Goal: Transaction & Acquisition: Book appointment/travel/reservation

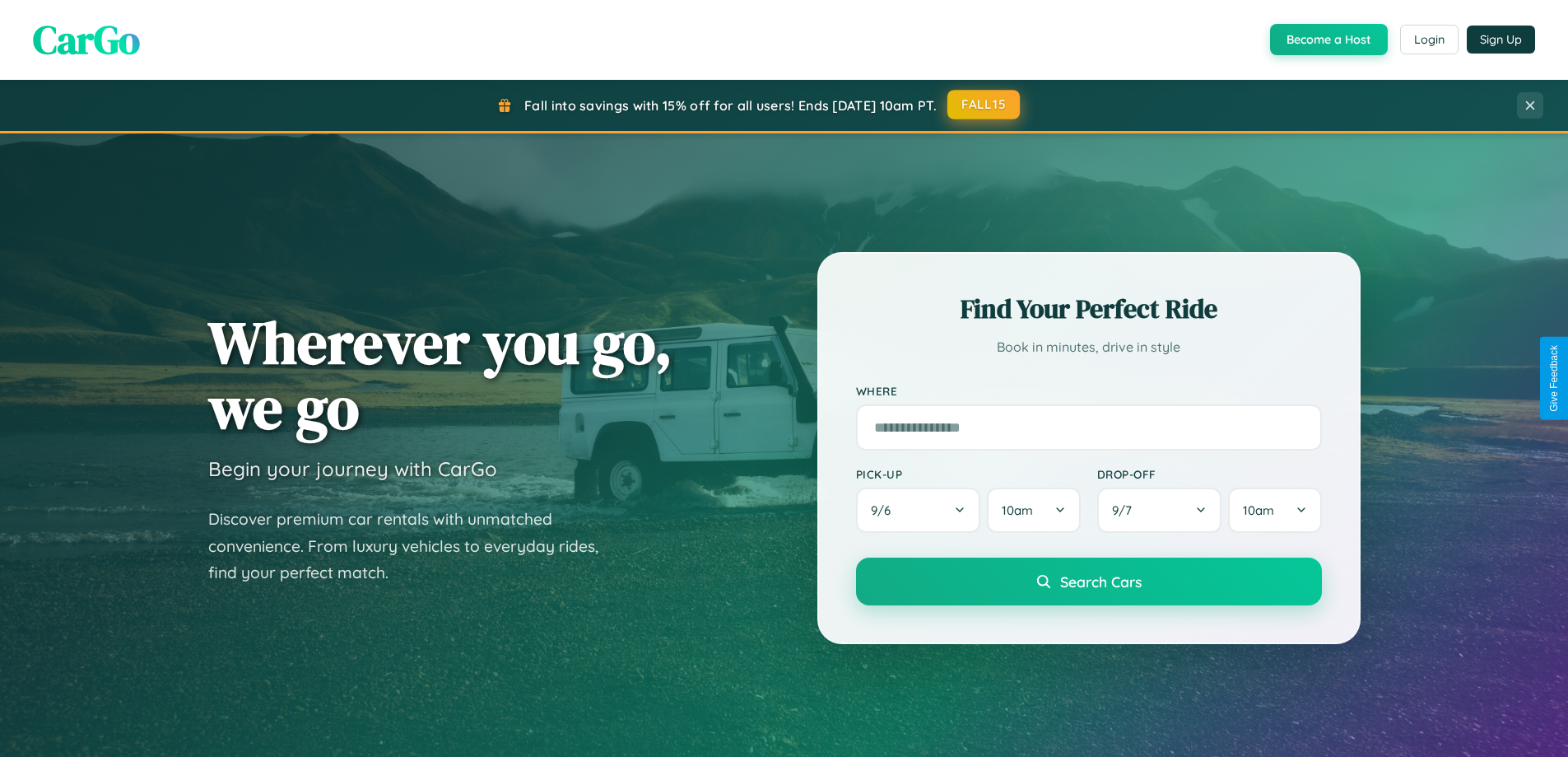
click at [985, 105] on button "FALL15" at bounding box center [983, 105] width 73 height 30
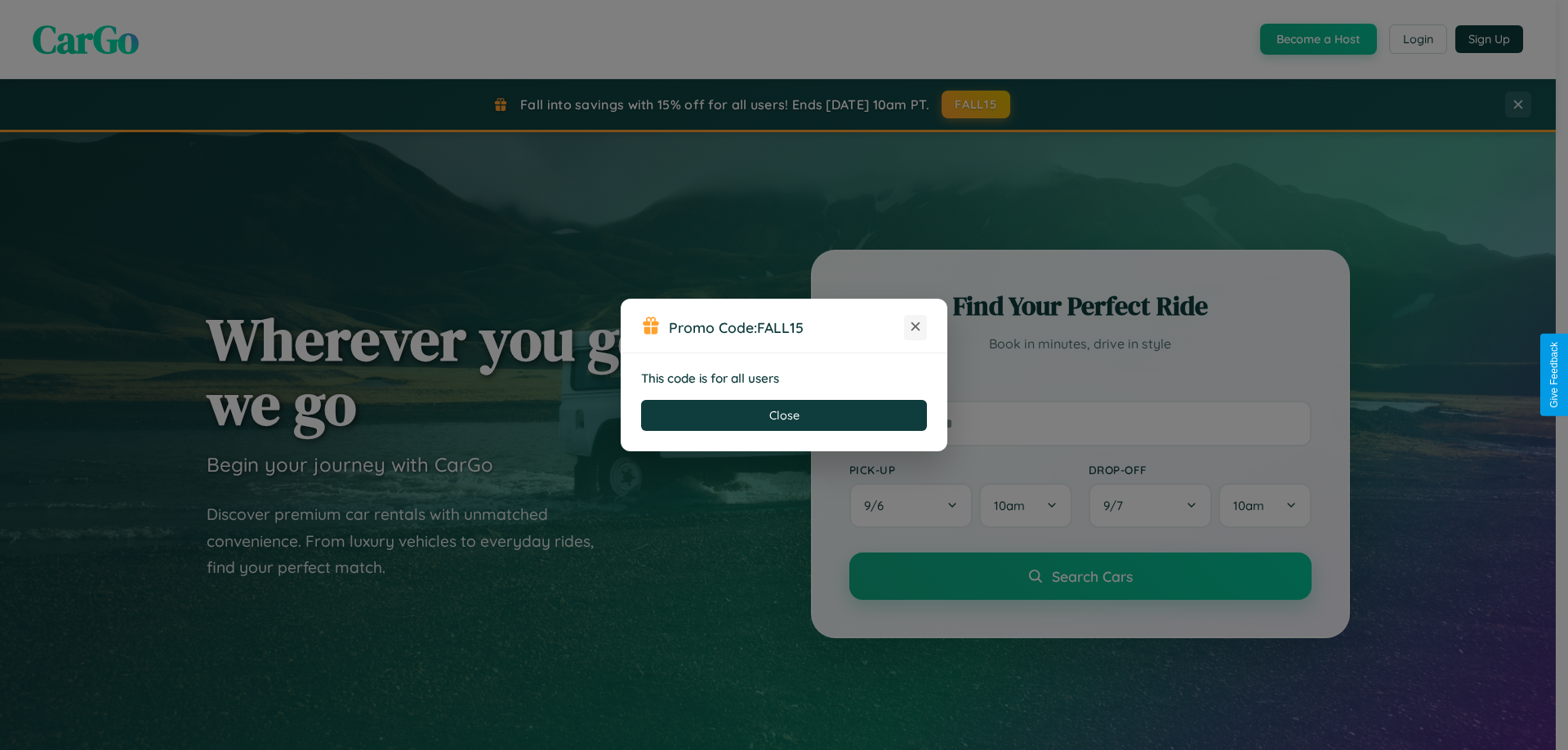
click at [916, 328] on icon at bounding box center [915, 327] width 16 height 16
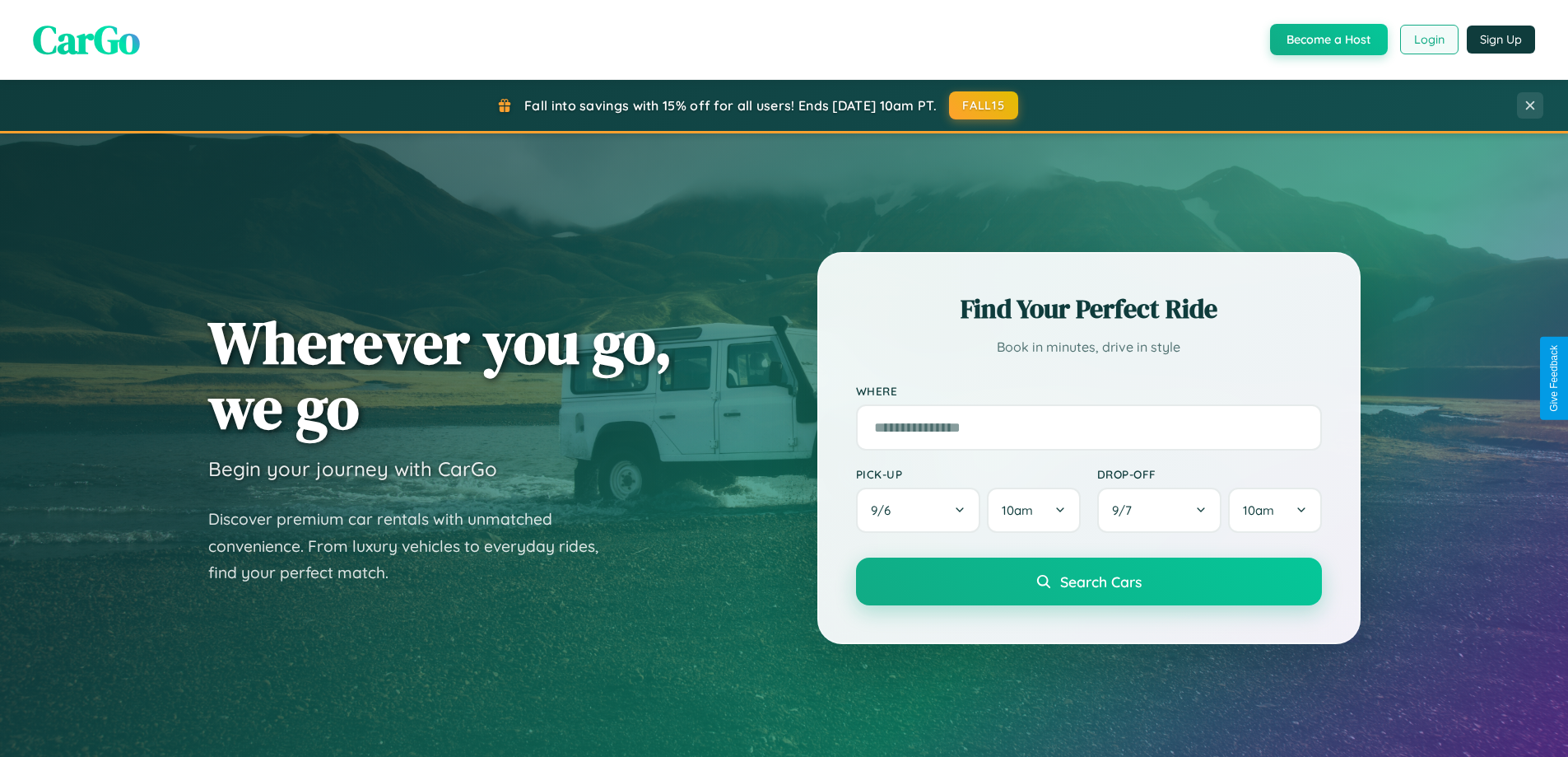
click at [1428, 40] on button "Login" at bounding box center [1429, 40] width 59 height 30
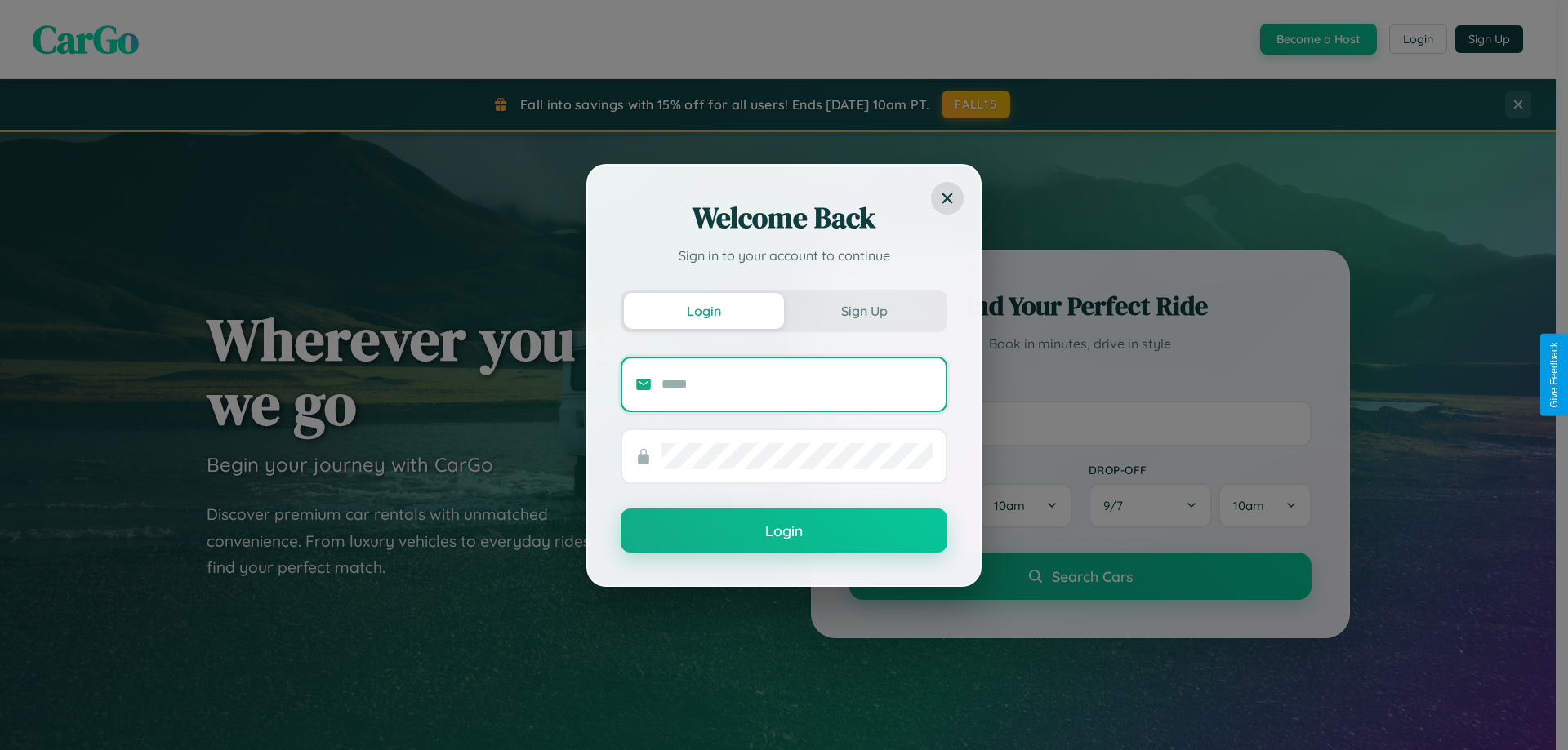
click at [797, 384] on input "text" at bounding box center [797, 384] width 271 height 26
type input "**********"
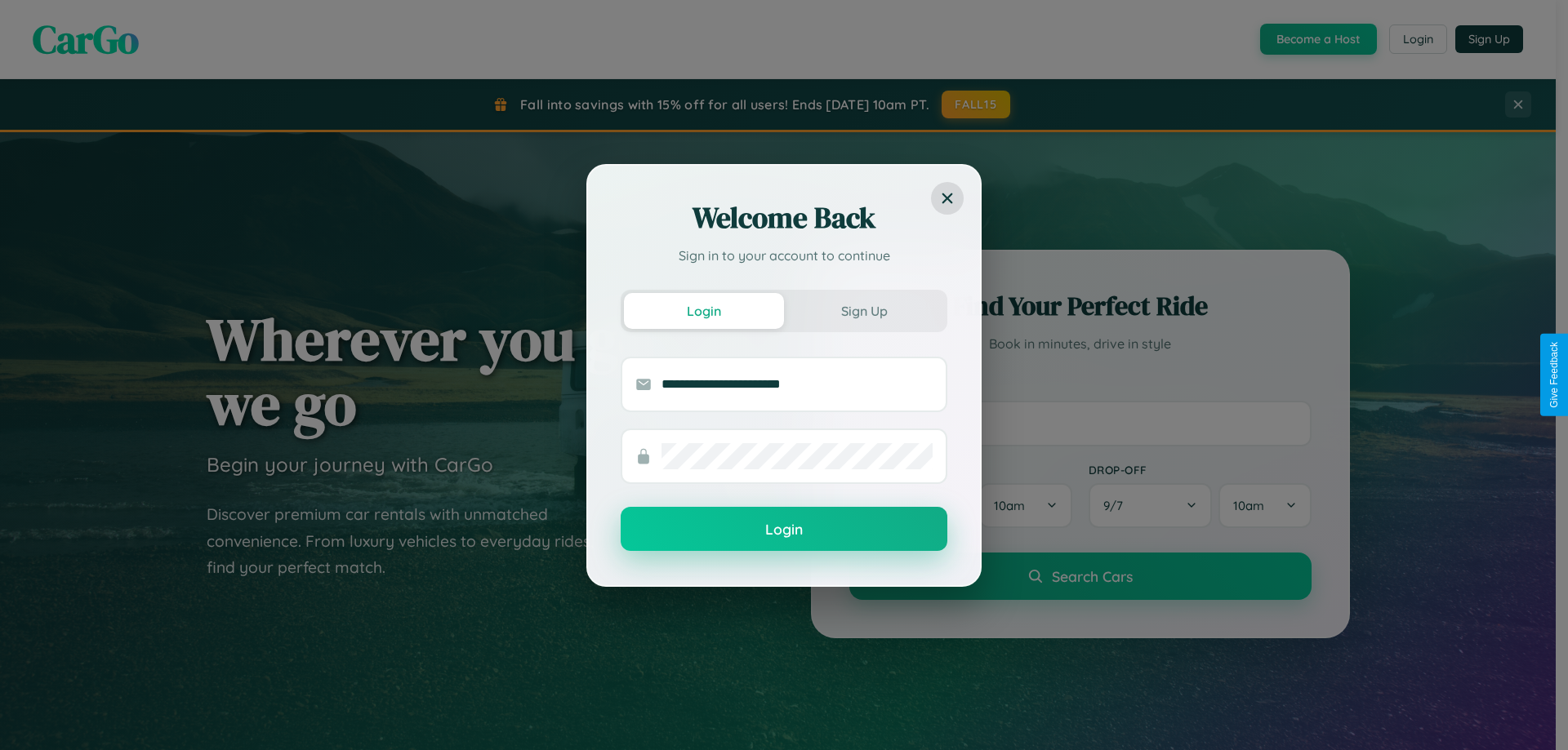
click at [784, 529] on button "Login" at bounding box center [784, 528] width 327 height 45
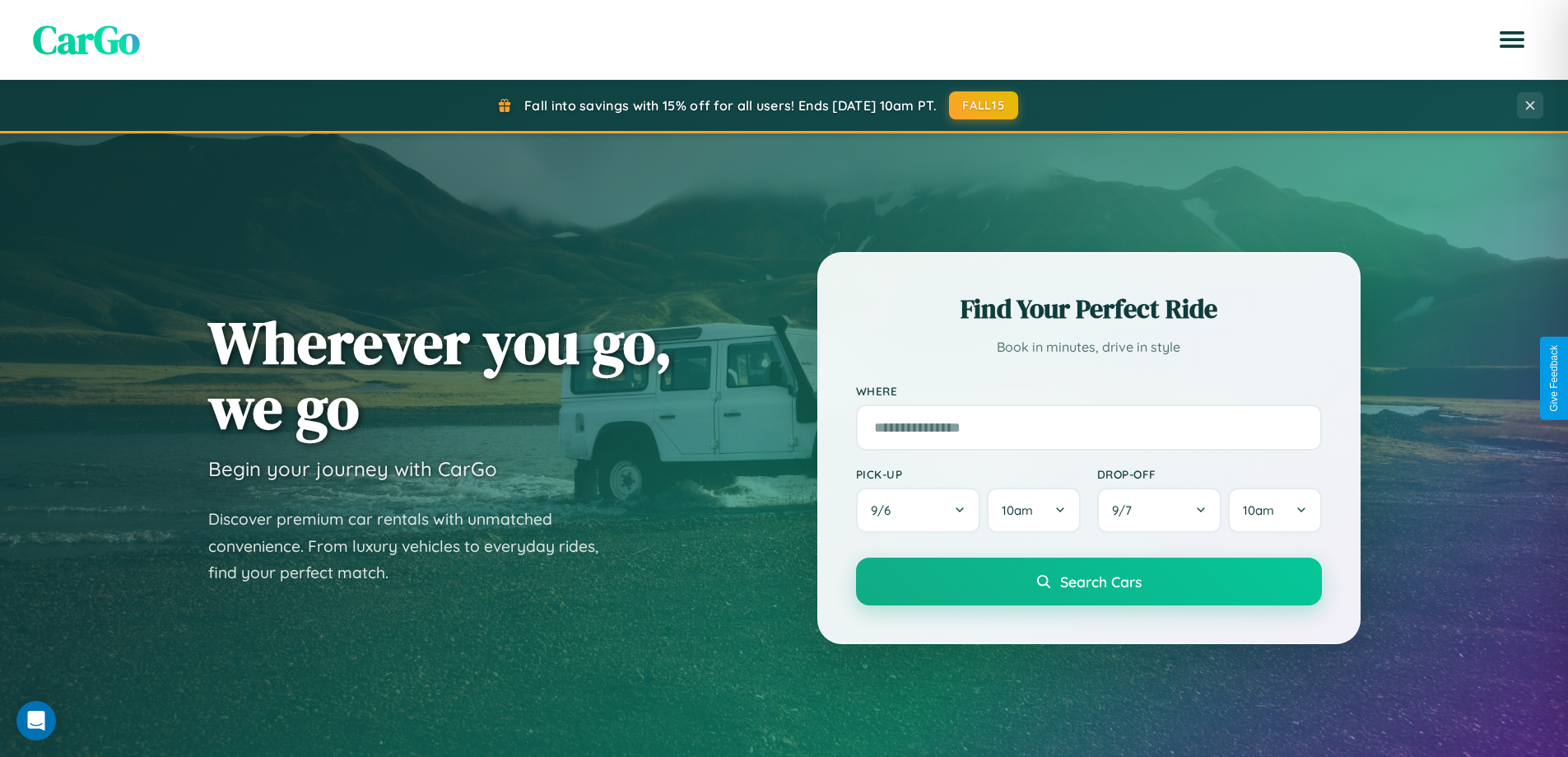
scroll to position [710, 0]
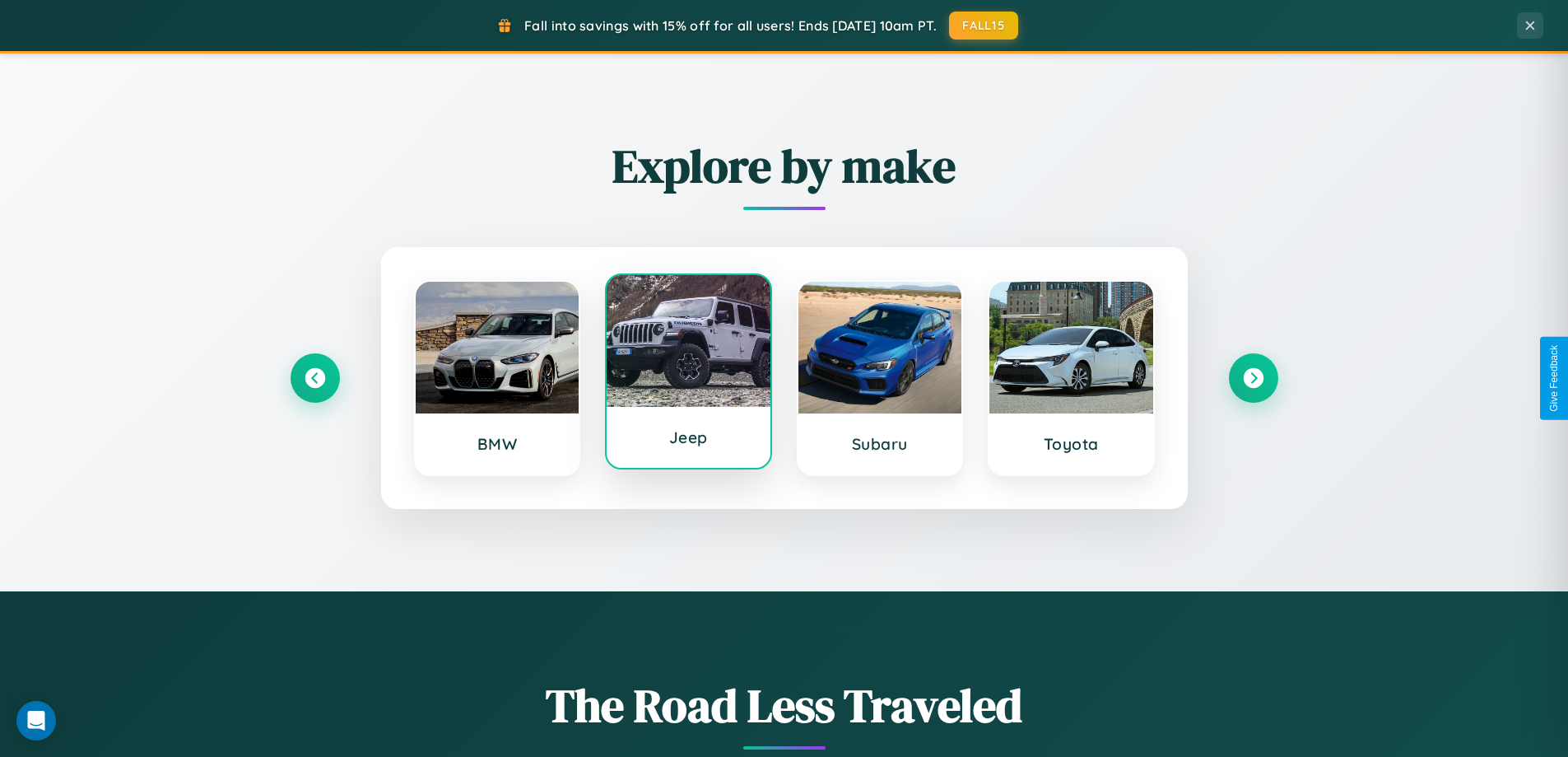
click at [689, 373] on div at bounding box center [689, 342] width 164 height 132
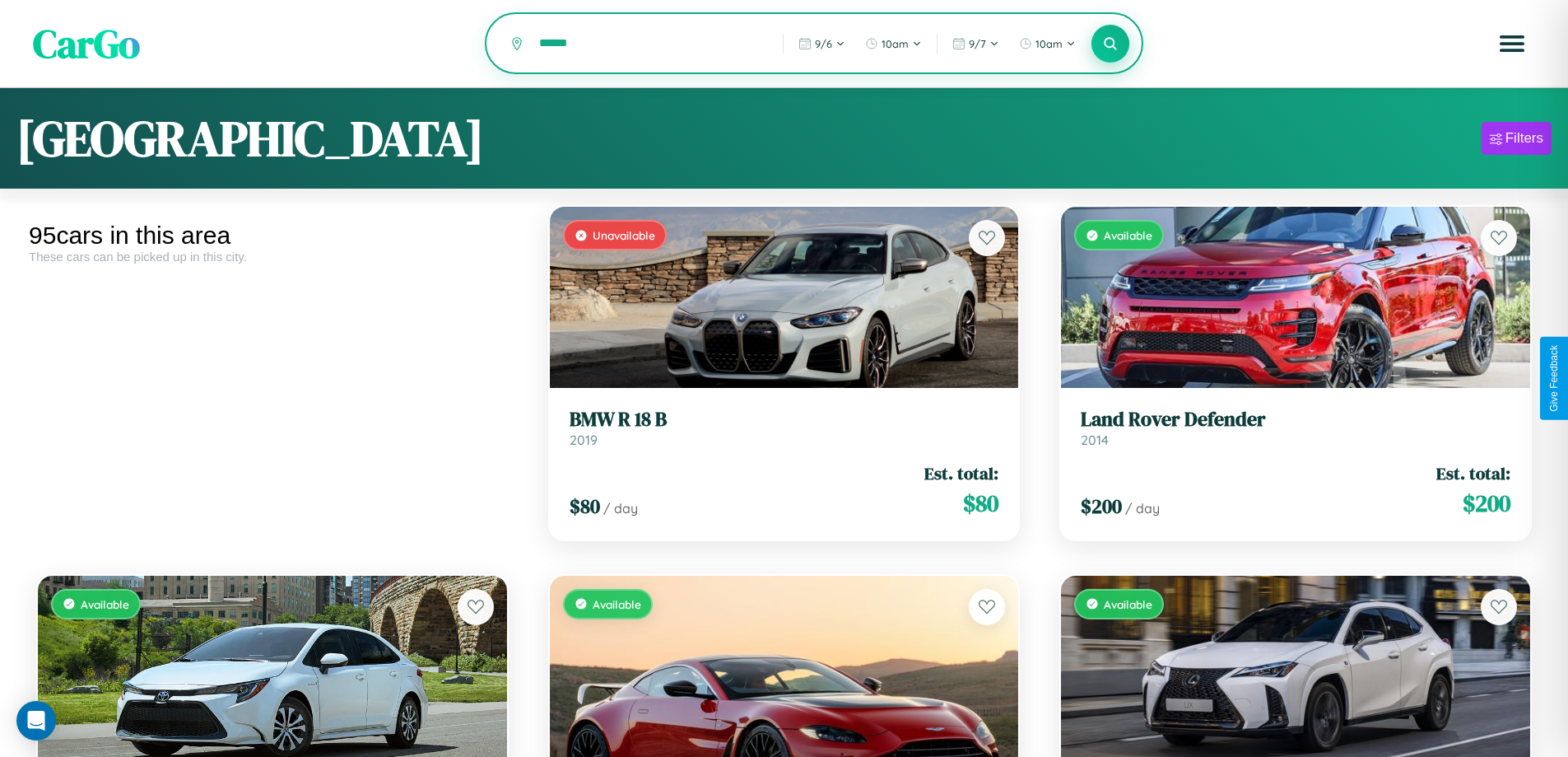
type input "******"
click at [1111, 45] on icon at bounding box center [1111, 43] width 16 height 16
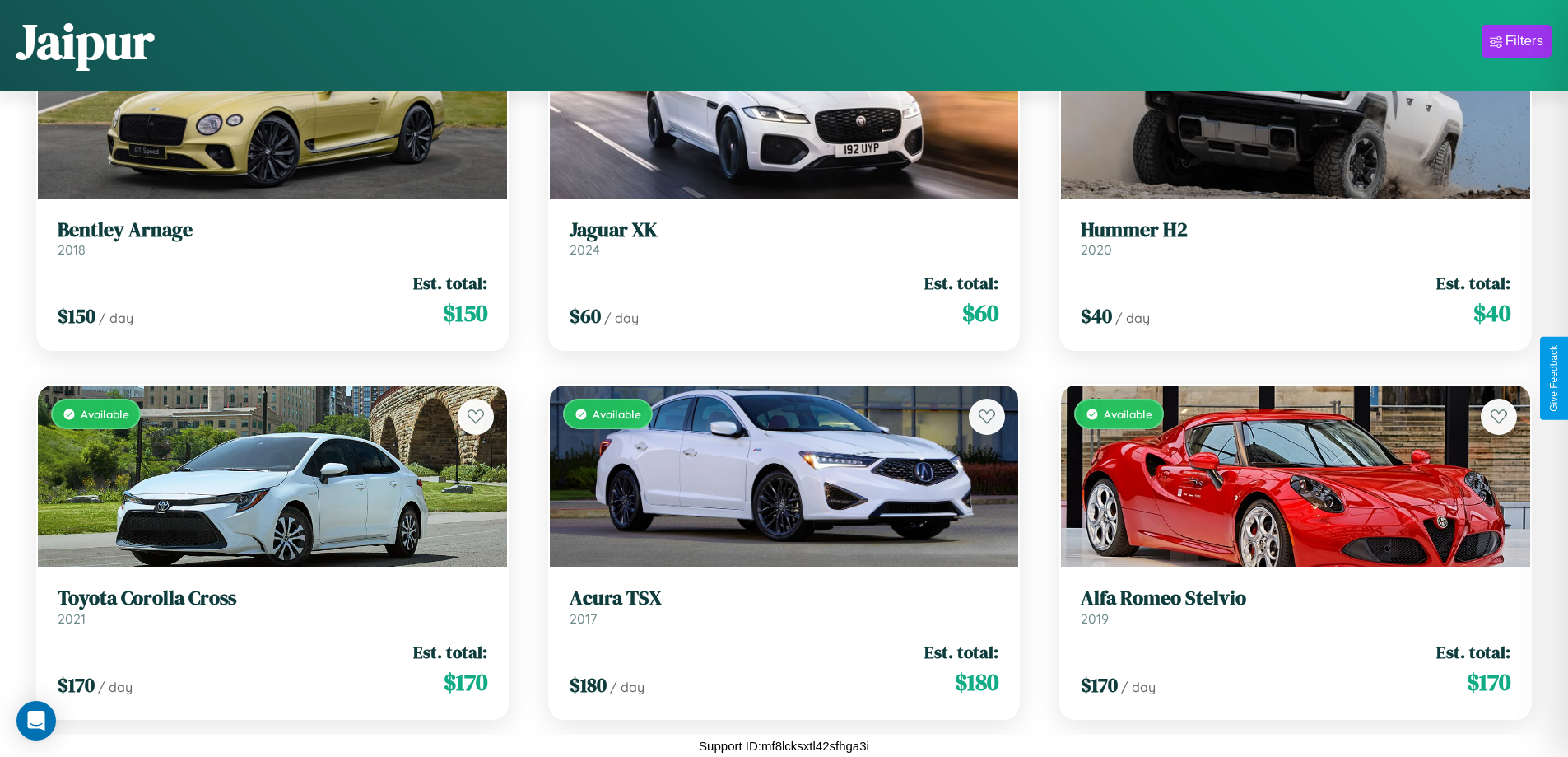
scroll to position [2445, 0]
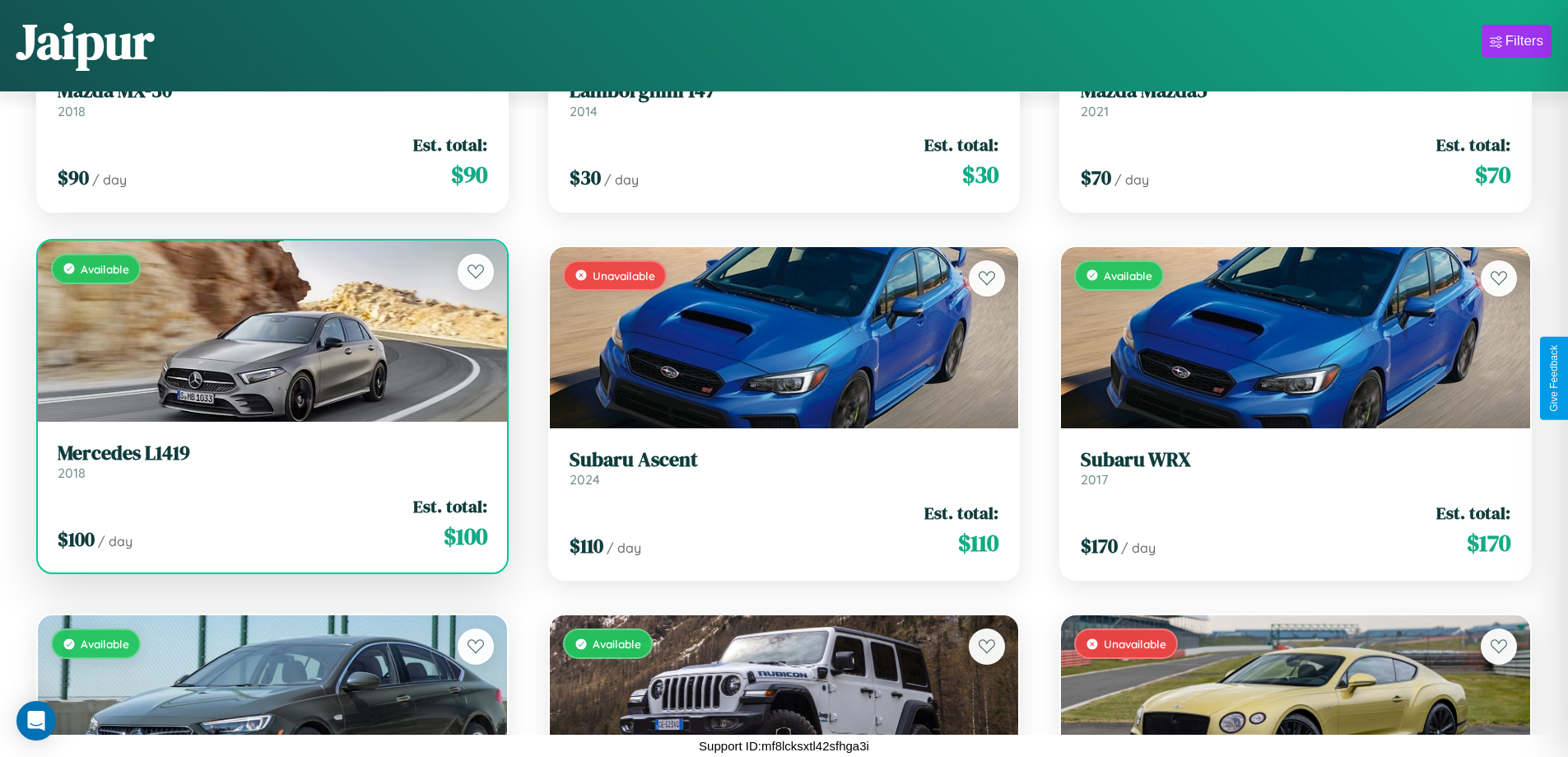
click at [270, 336] on div "Available" at bounding box center [272, 331] width 469 height 181
click at [270, 331] on div "Available" at bounding box center [272, 331] width 469 height 181
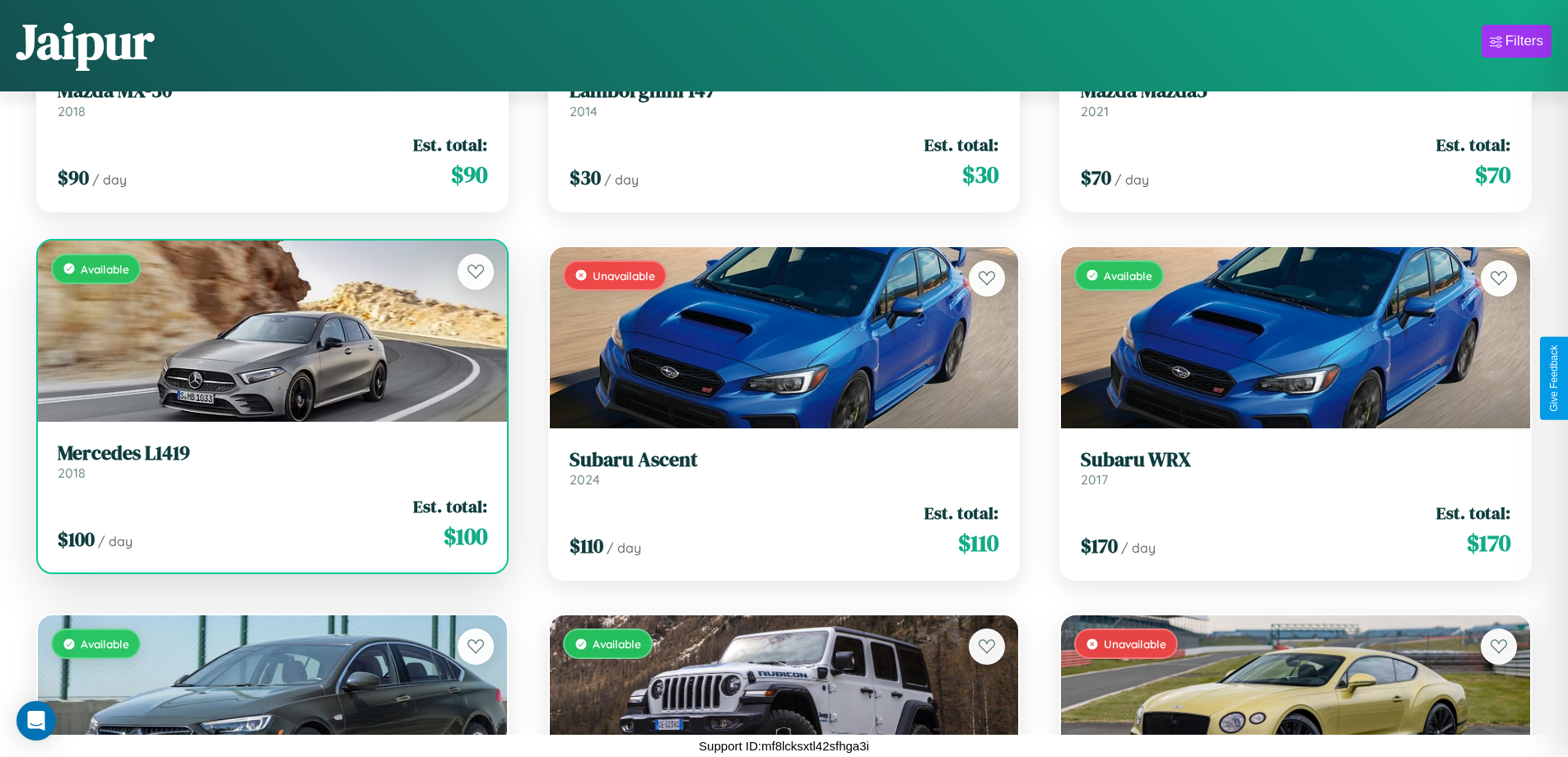
click at [270, 331] on div "Available" at bounding box center [272, 331] width 469 height 181
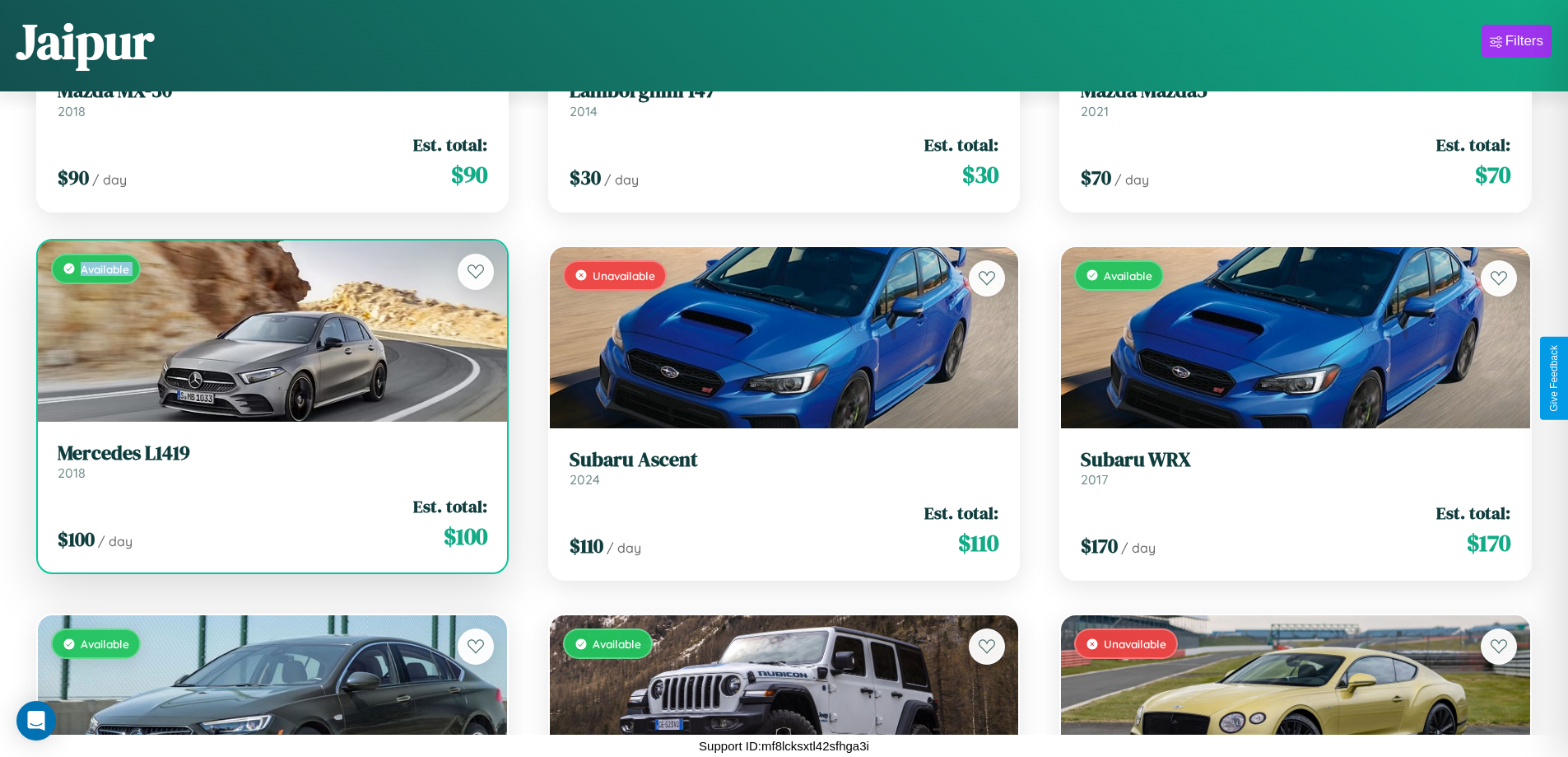
click at [270, 331] on div "Available" at bounding box center [272, 331] width 469 height 181
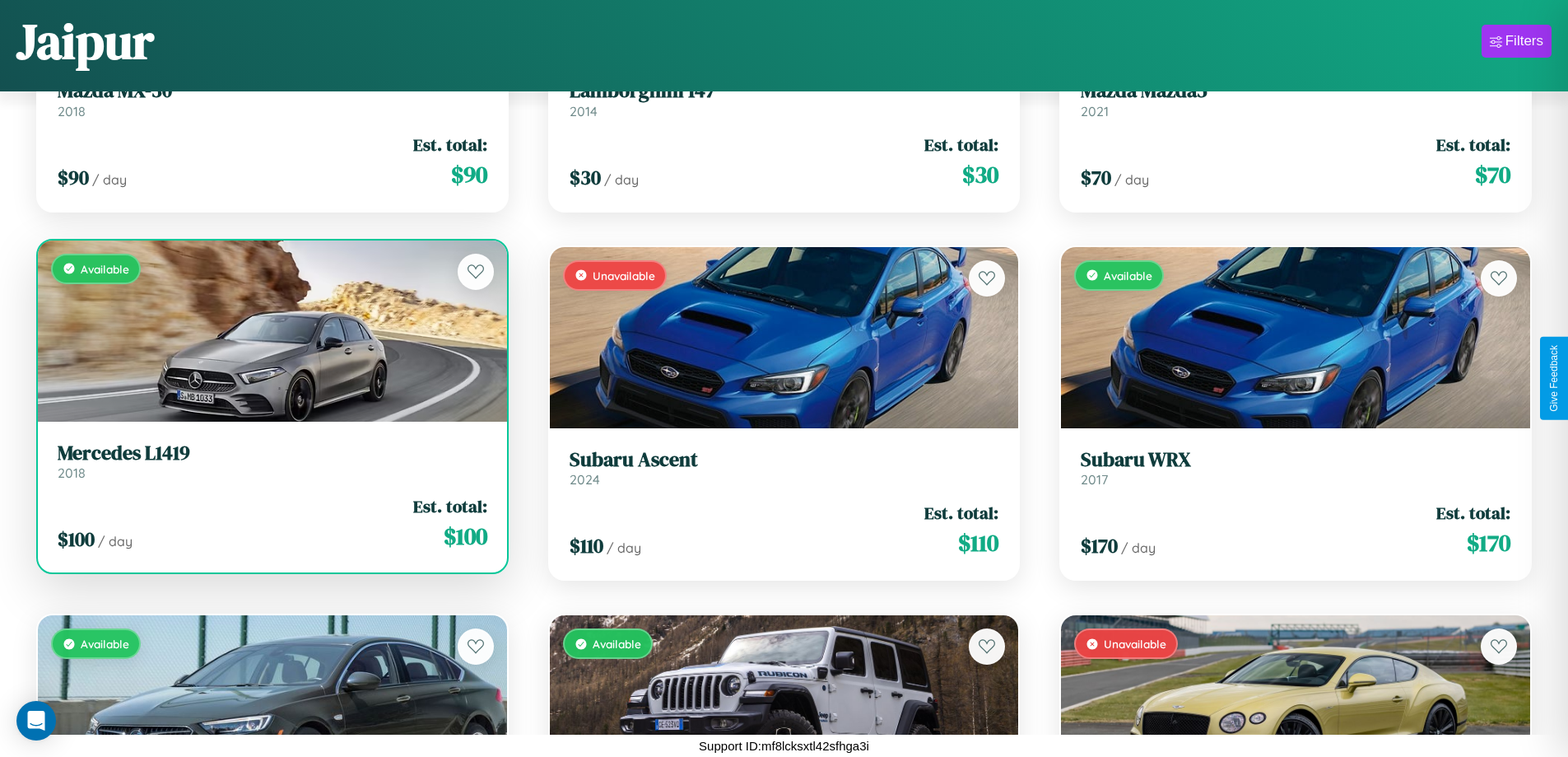
click at [270, 331] on div "Available" at bounding box center [272, 331] width 469 height 181
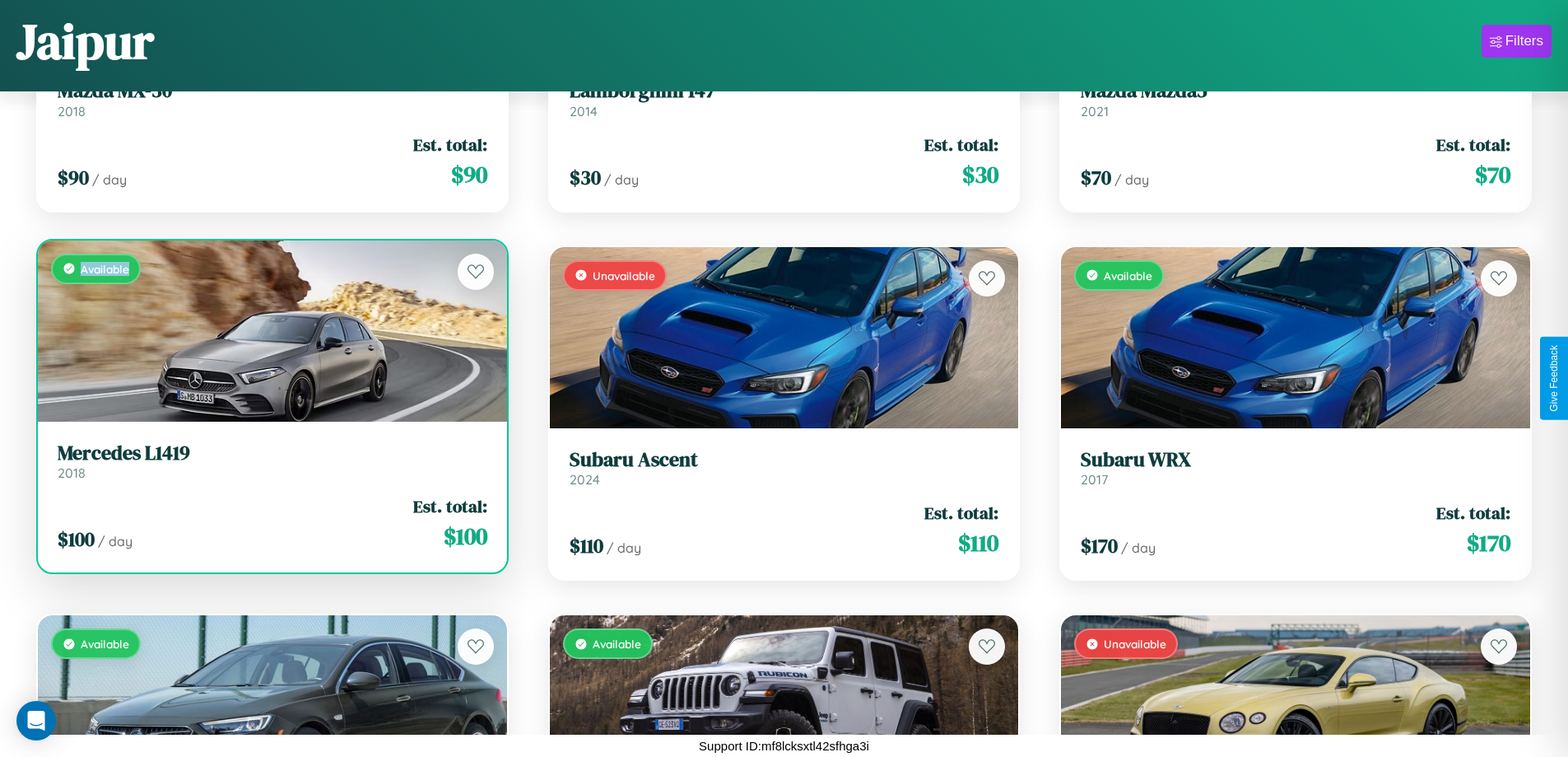
click at [270, 331] on div "Available" at bounding box center [272, 331] width 469 height 181
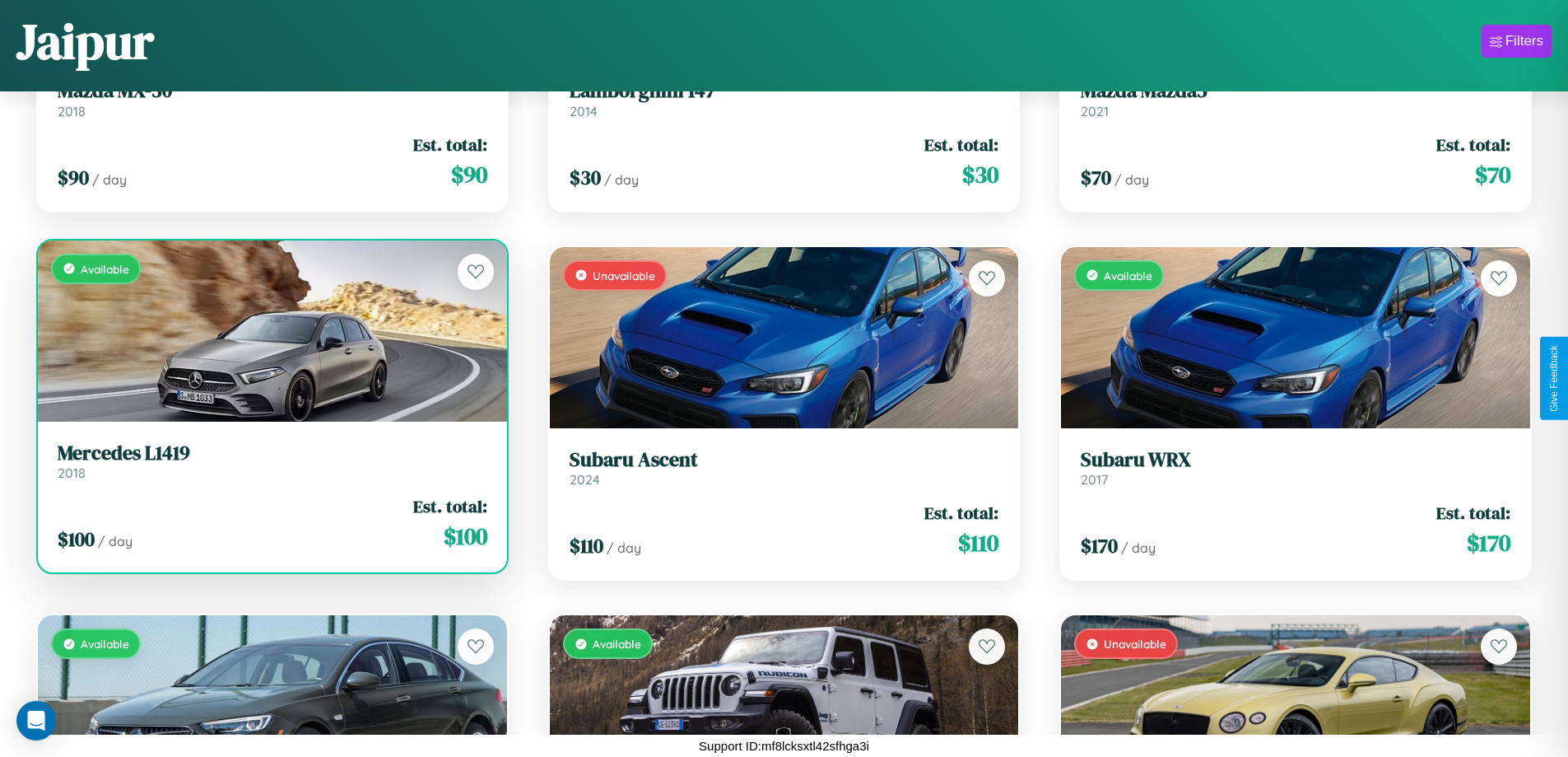
click at [270, 460] on h3 "Mercedes L1419" at bounding box center [272, 453] width 430 height 24
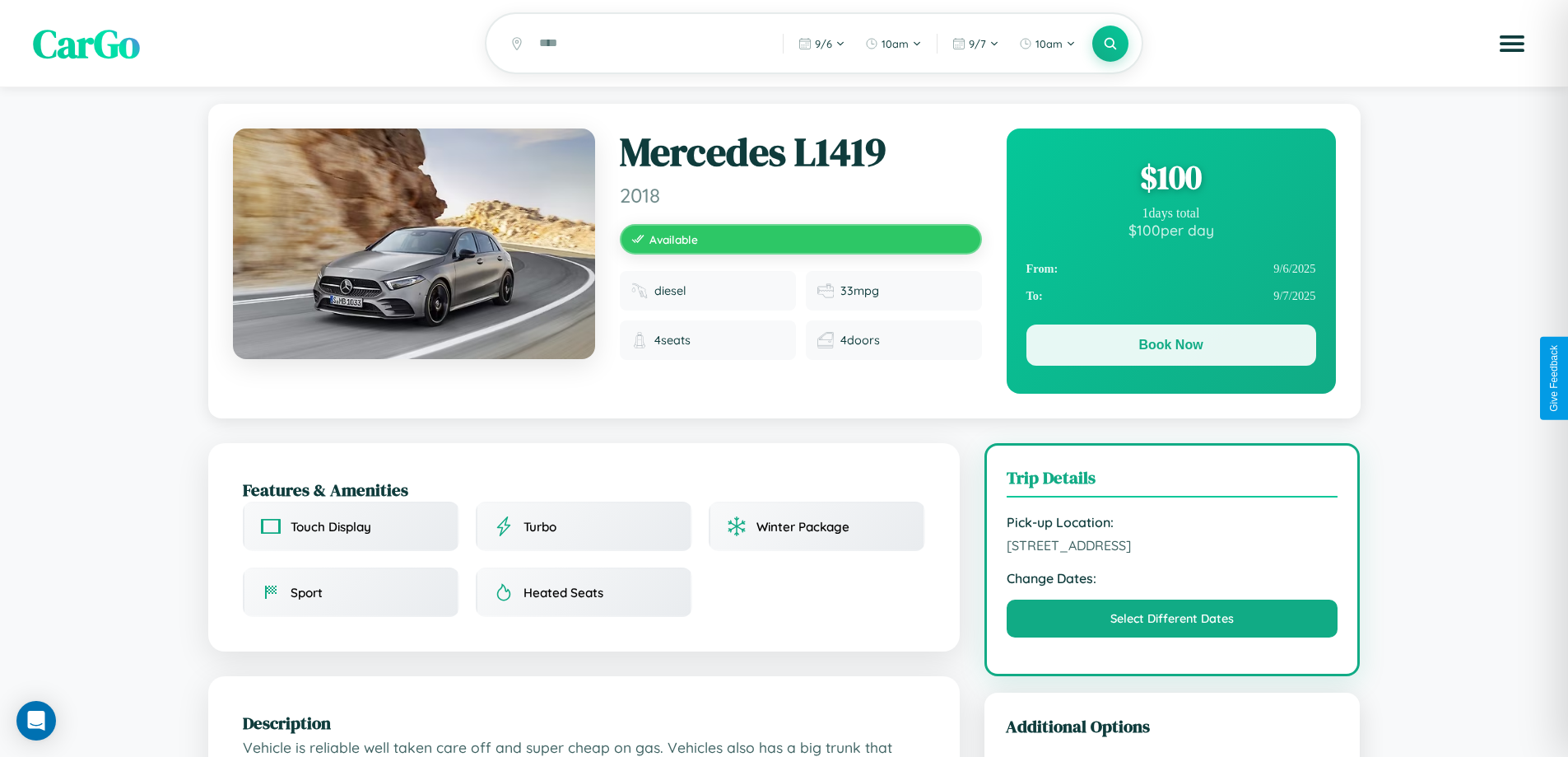
click at [1171, 348] on button "Book Now" at bounding box center [1172, 345] width 289 height 41
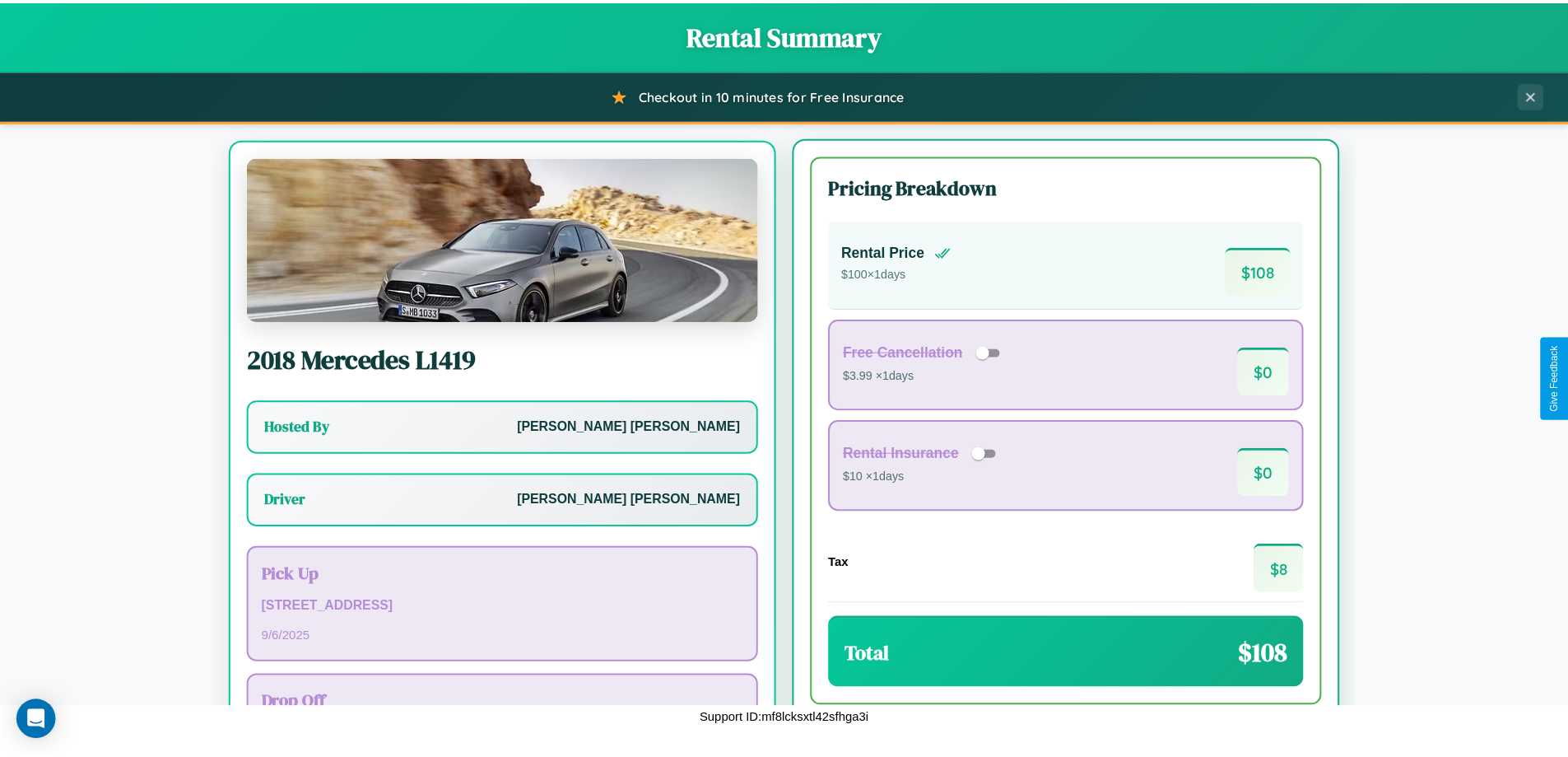
scroll to position [77, 0]
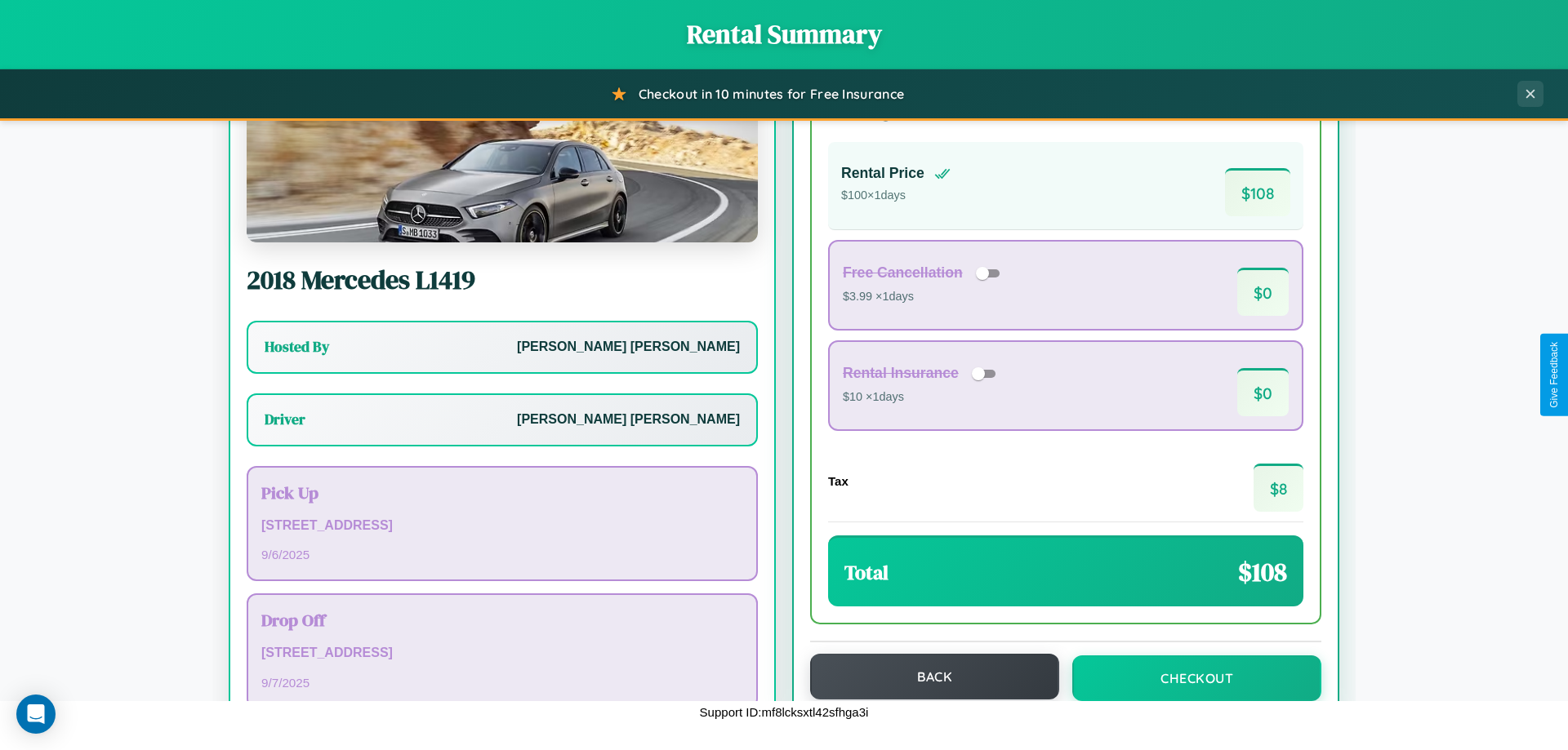
click at [927, 677] on button "Back" at bounding box center [934, 677] width 249 height 46
